Goal: Transaction & Acquisition: Purchase product/service

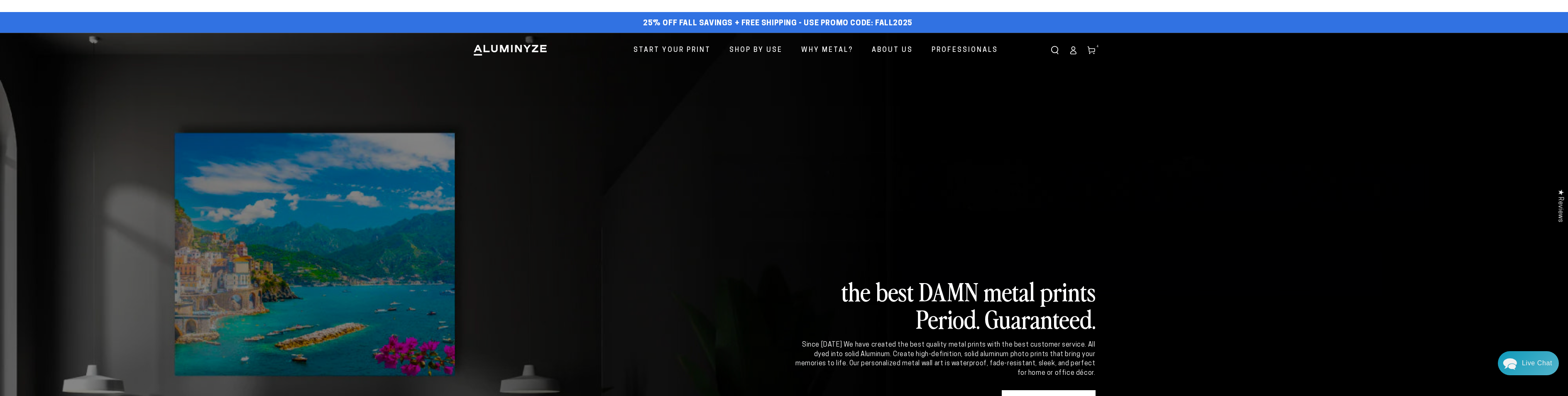
click at [1094, 49] on icon at bounding box center [1091, 50] width 9 height 9
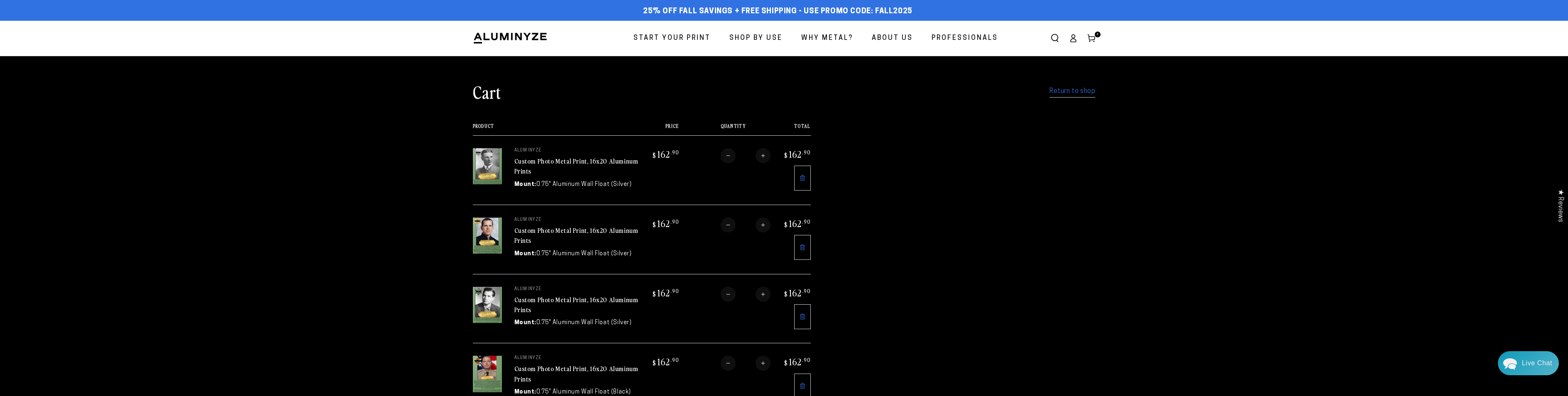
click at [676, 42] on span "Start Your Print" at bounding box center [672, 38] width 77 height 12
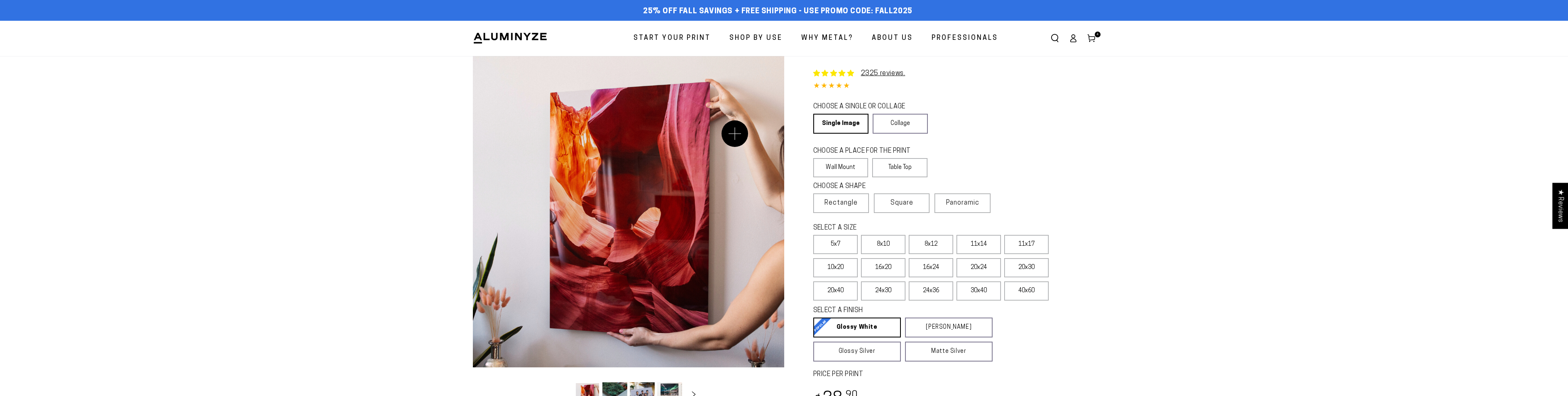
select select "**********"
click at [880, 266] on label "16x20" at bounding box center [883, 267] width 44 height 19
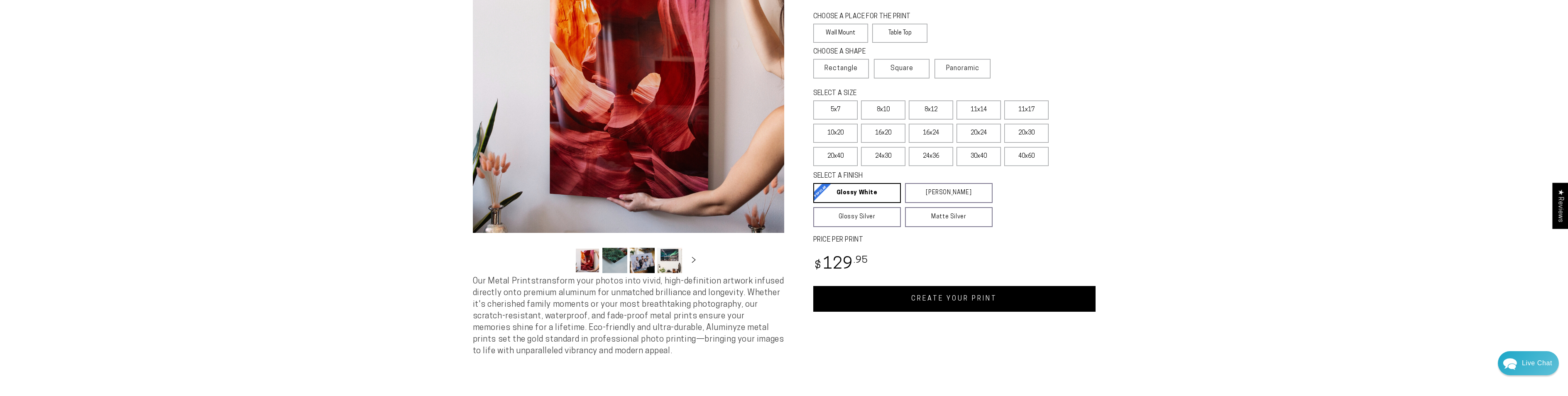
scroll to position [166, 0]
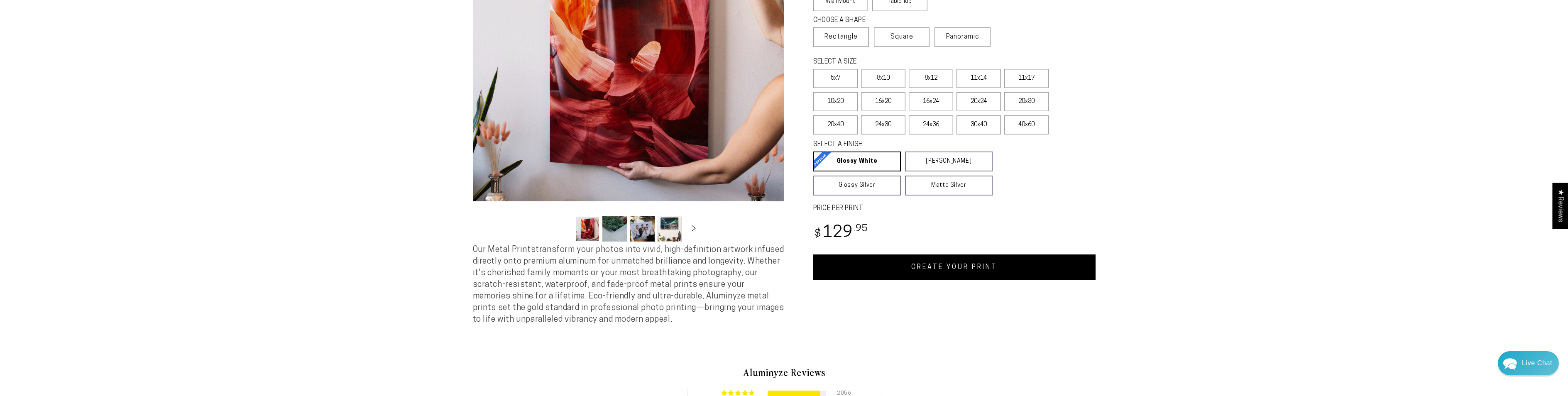
click at [887, 273] on link "CREATE YOUR PRINT" at bounding box center [954, 267] width 282 height 26
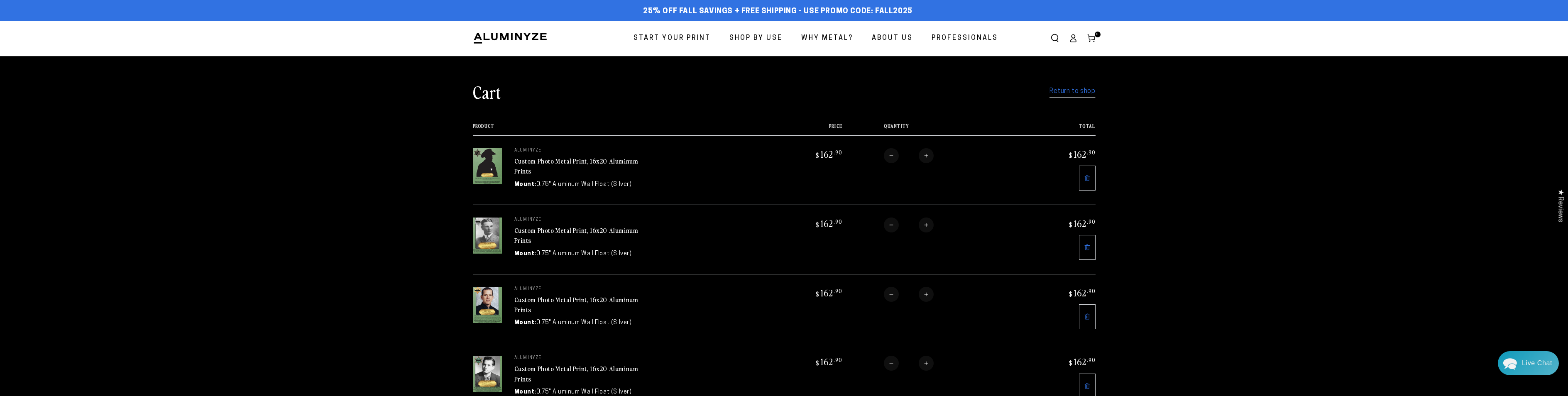
click at [595, 162] on link "Custom Photo Metal Print, 16x20 Aluminum Prints" at bounding box center [576, 165] width 124 height 20
click at [568, 229] on link "Custom Photo Metal Print, 16x20 Aluminum Prints" at bounding box center [576, 235] width 124 height 20
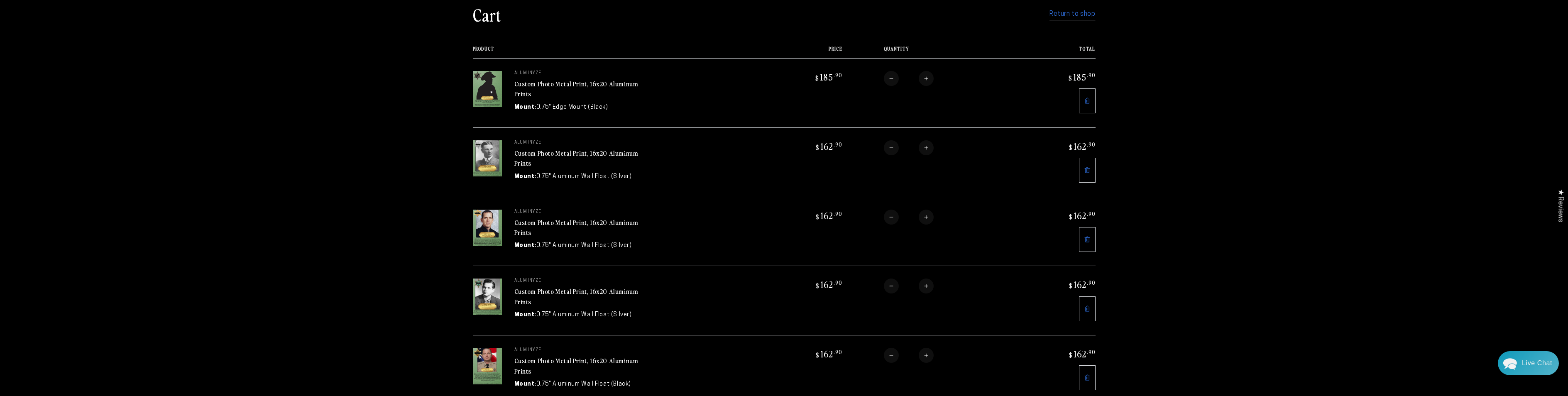
scroll to position [83, 0]
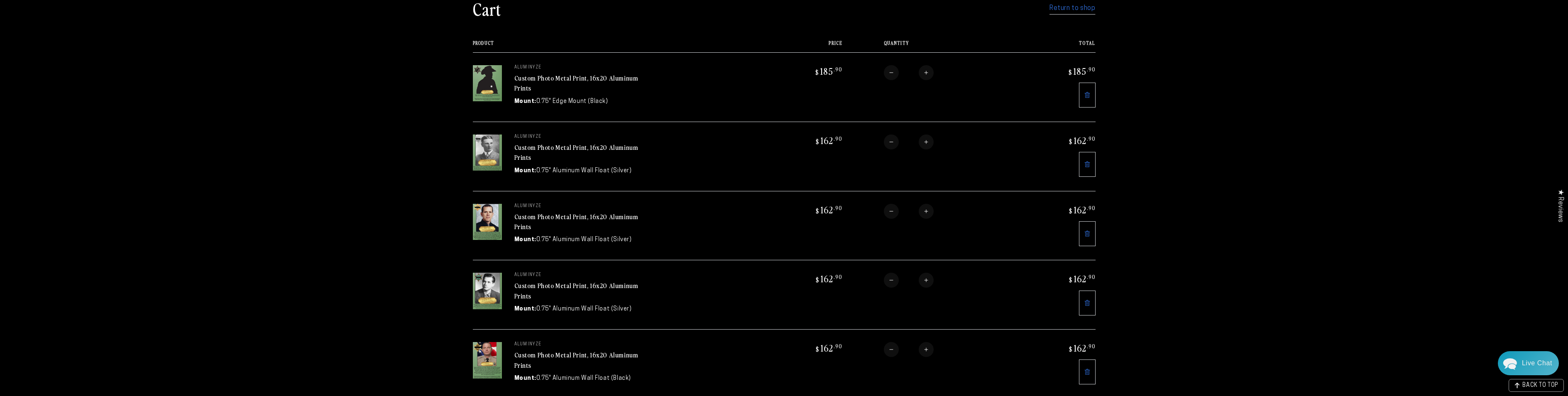
click at [529, 216] on link "Custom Photo Metal Print, 16x20 Aluminum Prints" at bounding box center [576, 221] width 124 height 20
